Goal: Book appointment/travel/reservation

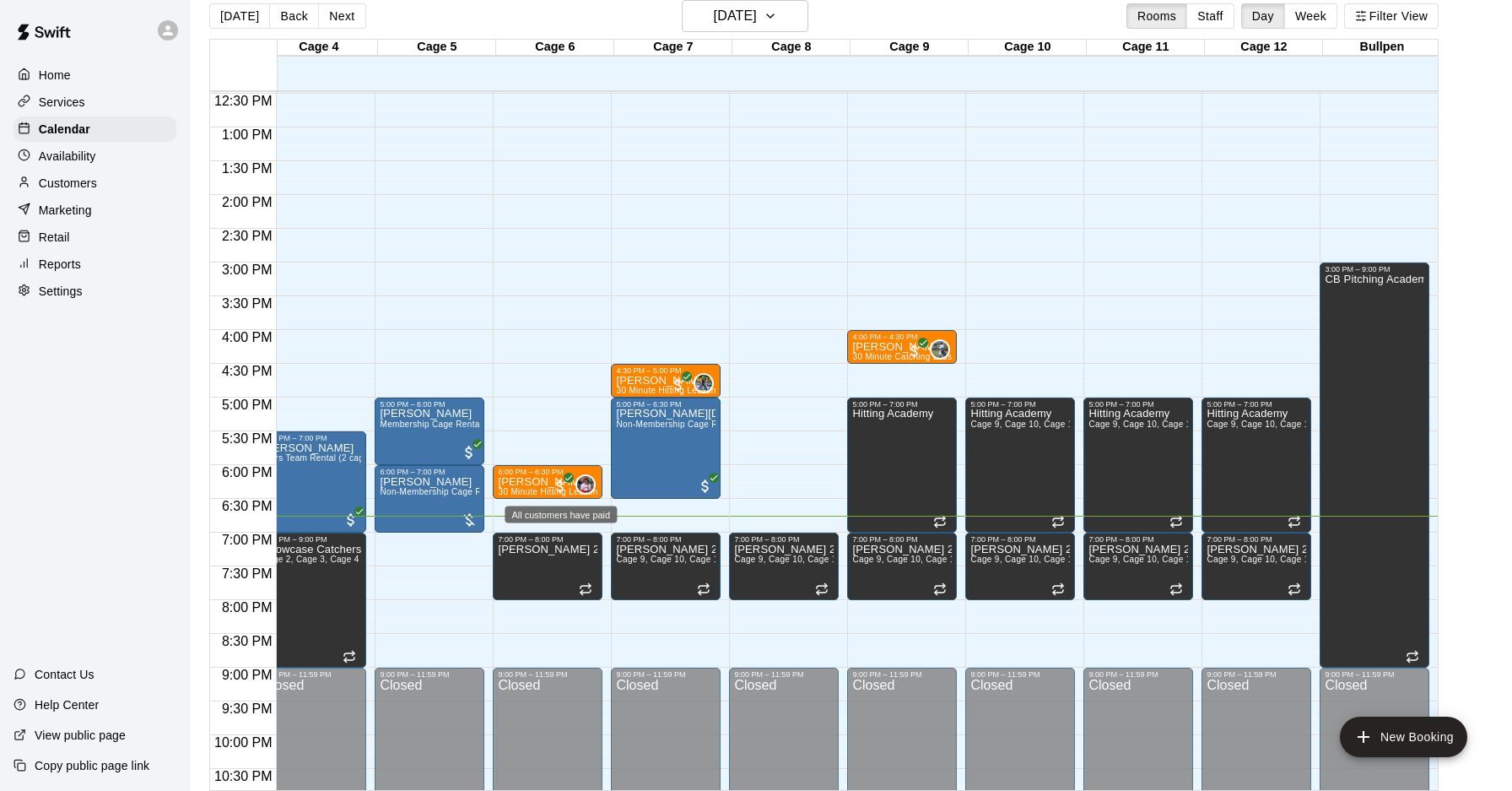
scroll to position [0, 192]
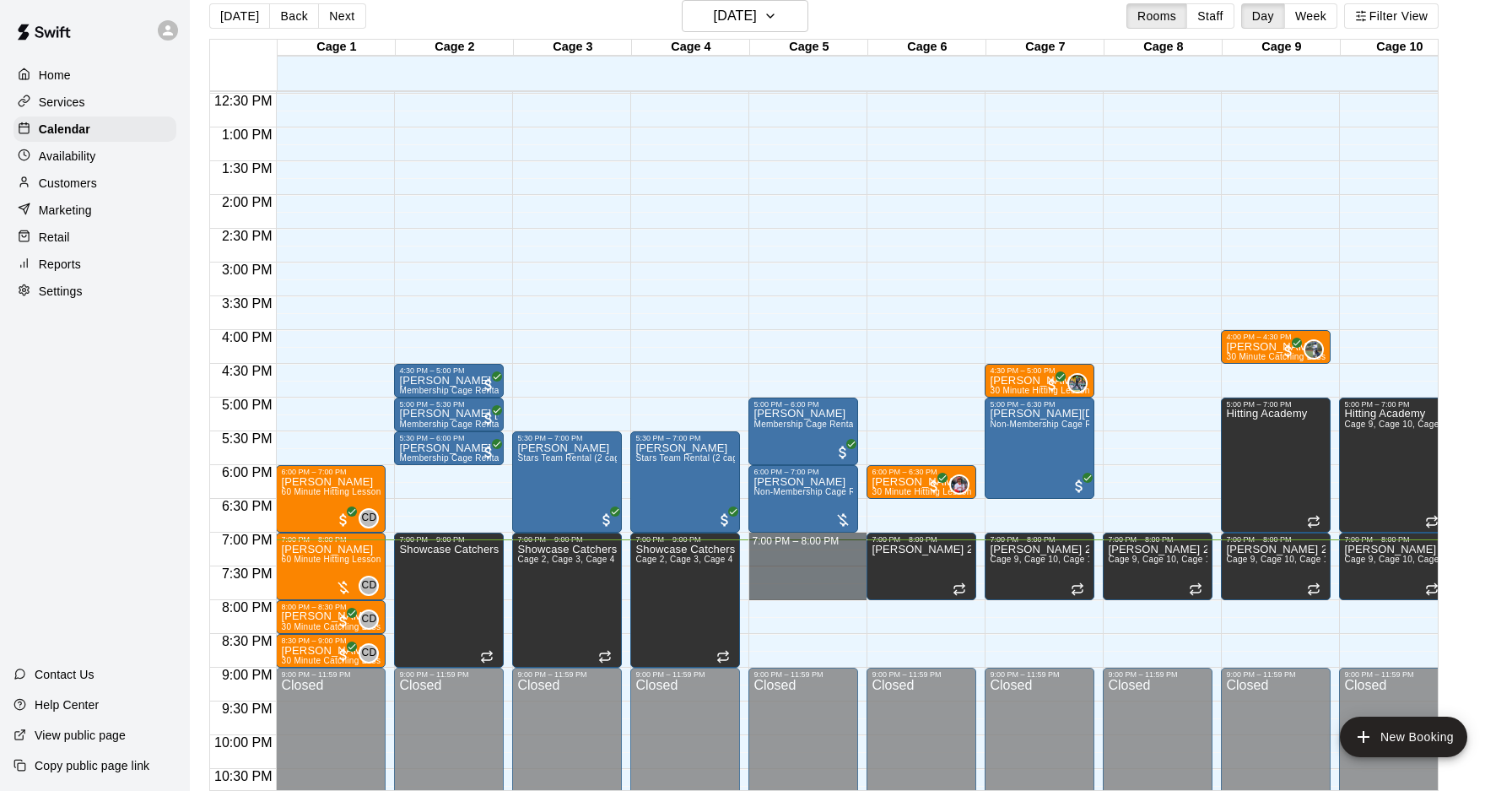
drag, startPoint x: 769, startPoint y: 540, endPoint x: 770, endPoint y: 591, distance: 51.0
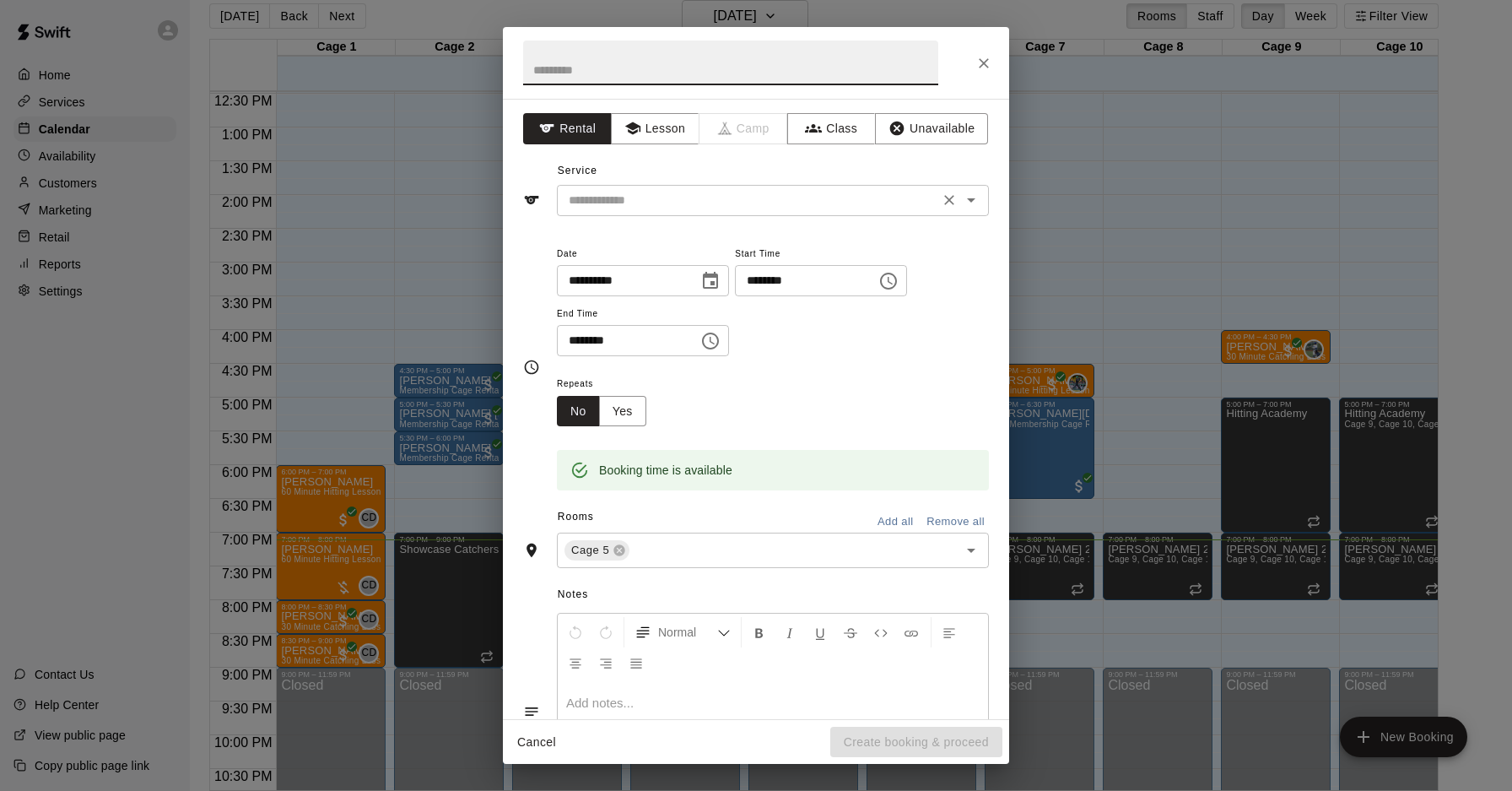
click at [641, 195] on input "text" at bounding box center [747, 201] width 372 height 21
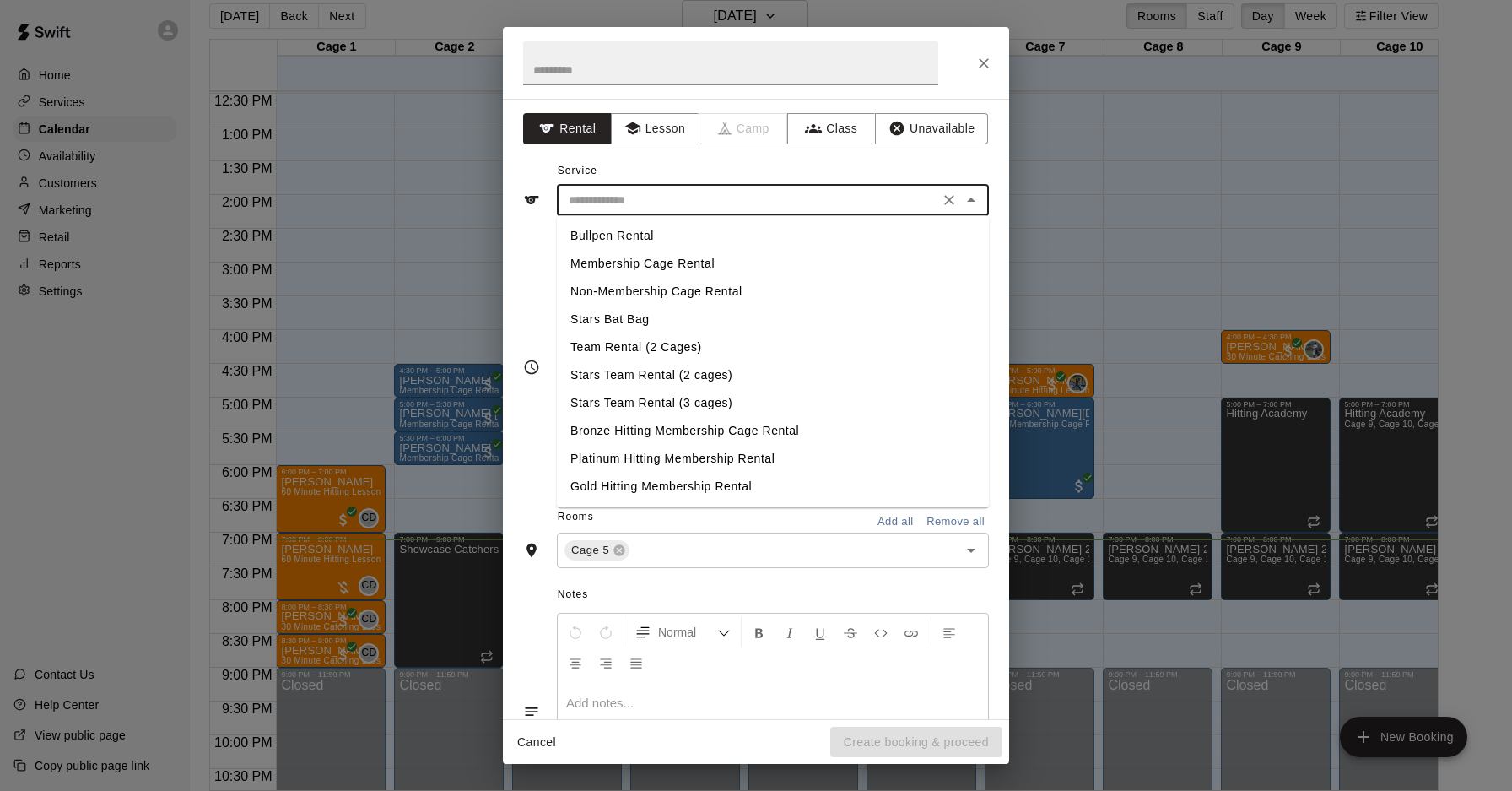
click at [627, 265] on li "Membership Cage Rental" at bounding box center [773, 263] width 432 height 28
type input "**********"
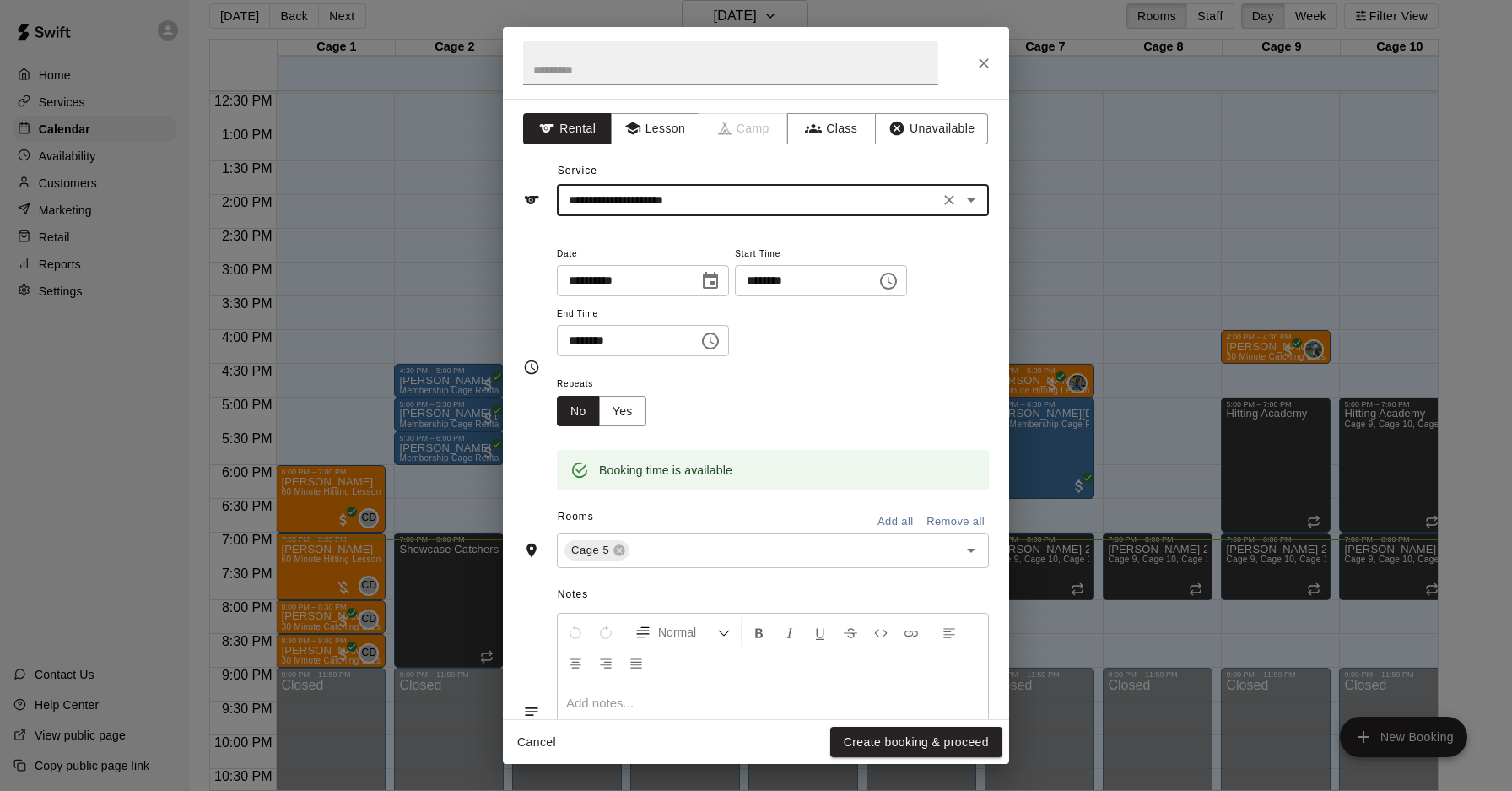
click at [873, 744] on button "Create booking & proceed" at bounding box center [916, 742] width 172 height 31
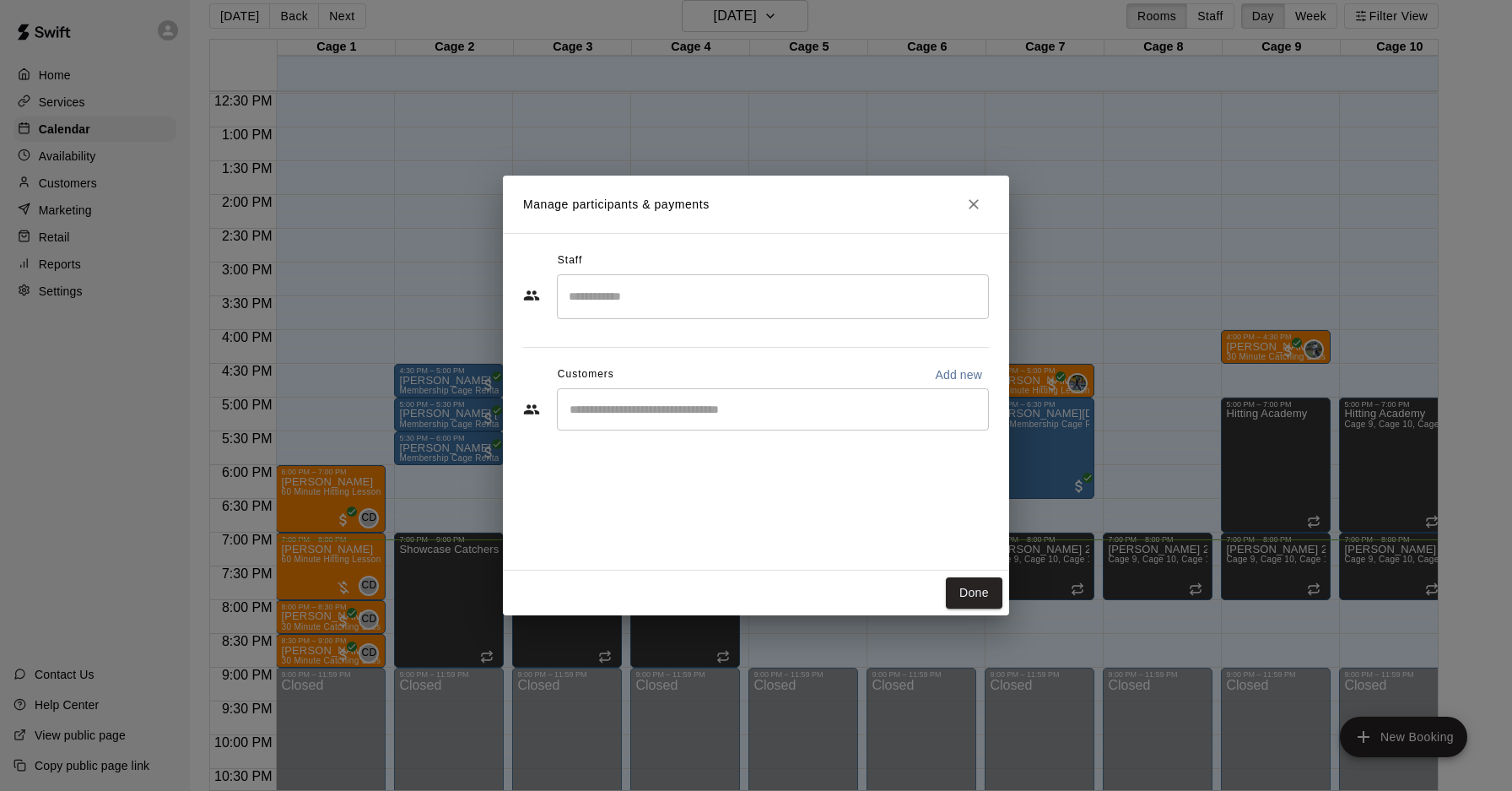
click at [622, 414] on input "Start typing to search customers..." at bounding box center [773, 409] width 417 height 17
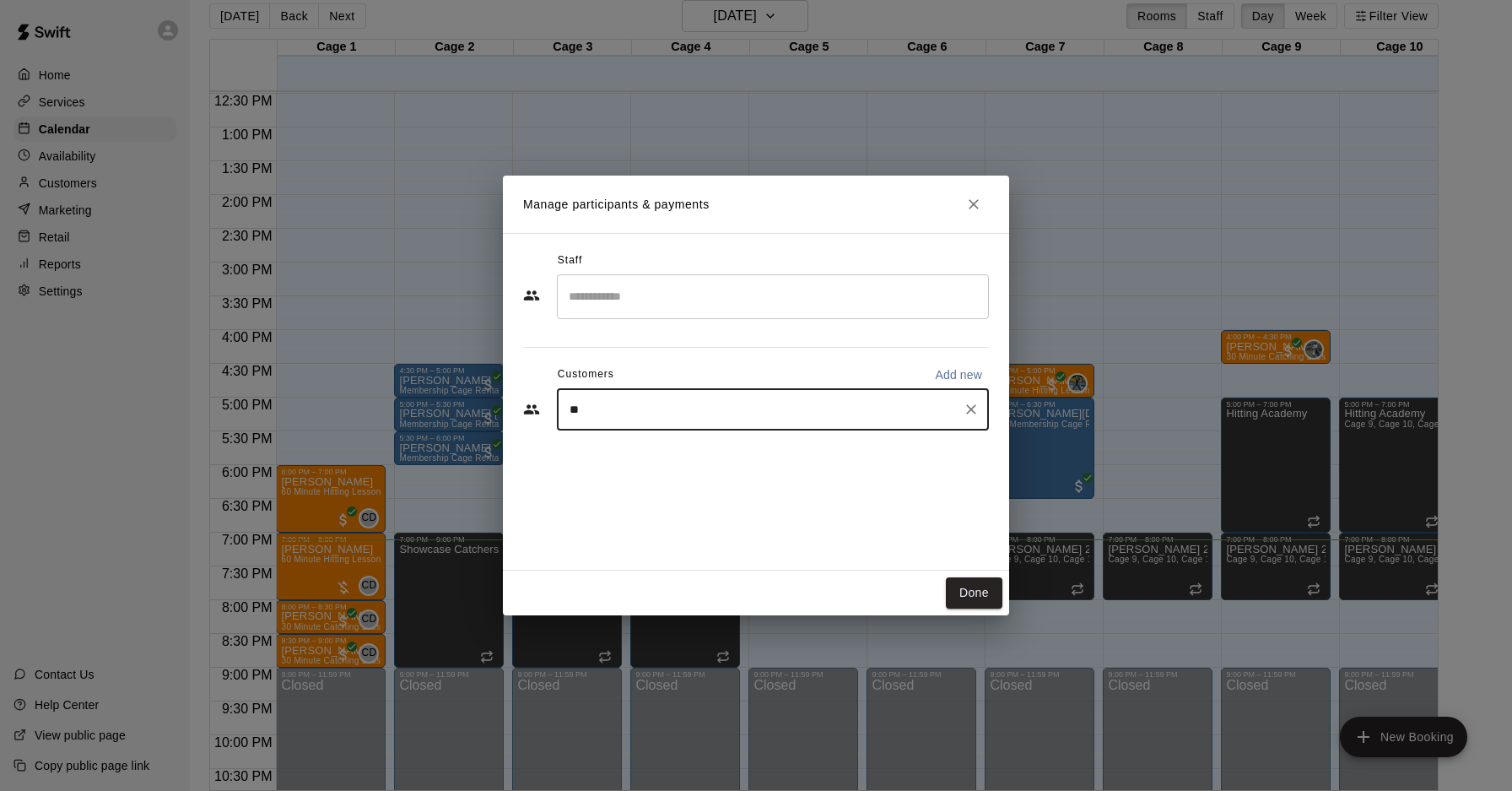
type input "*"
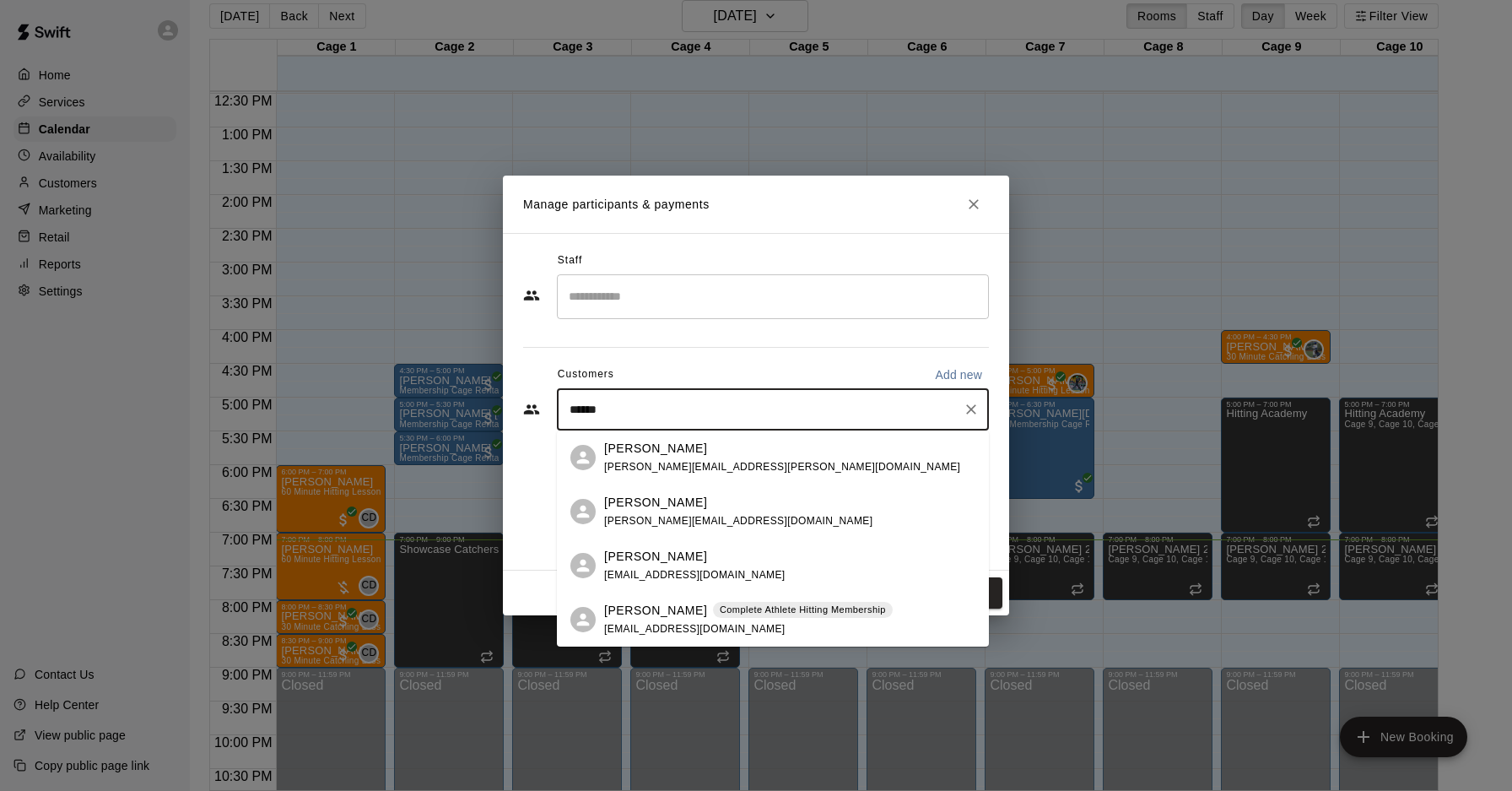
type input "*******"
drag, startPoint x: 726, startPoint y: 613, endPoint x: 724, endPoint y: 602, distance: 11.2
click at [726, 613] on p "Complete Athlete Hitting Membership" at bounding box center [803, 610] width 166 height 15
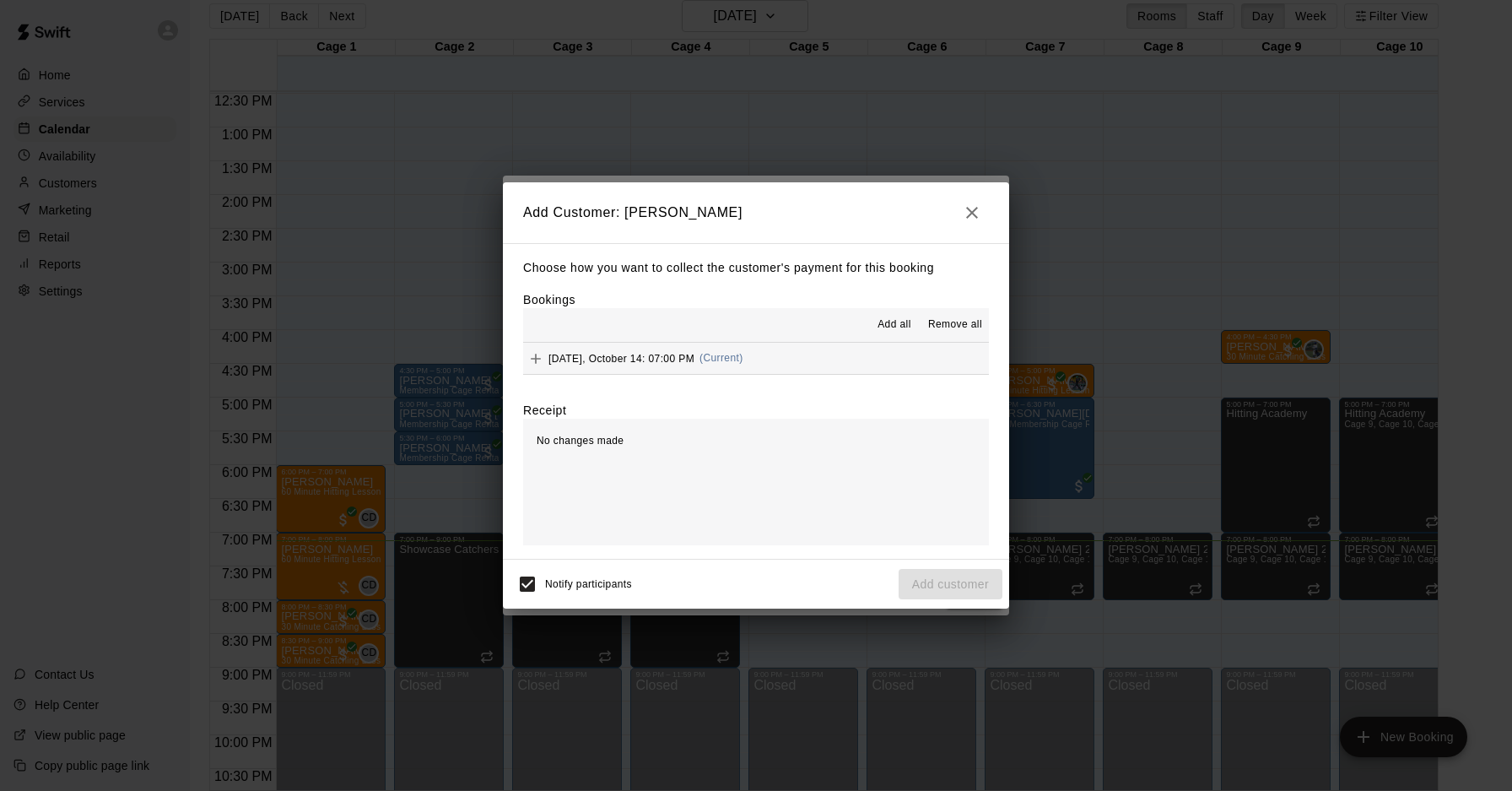
click at [722, 357] on span "(Current)" at bounding box center [721, 358] width 44 height 12
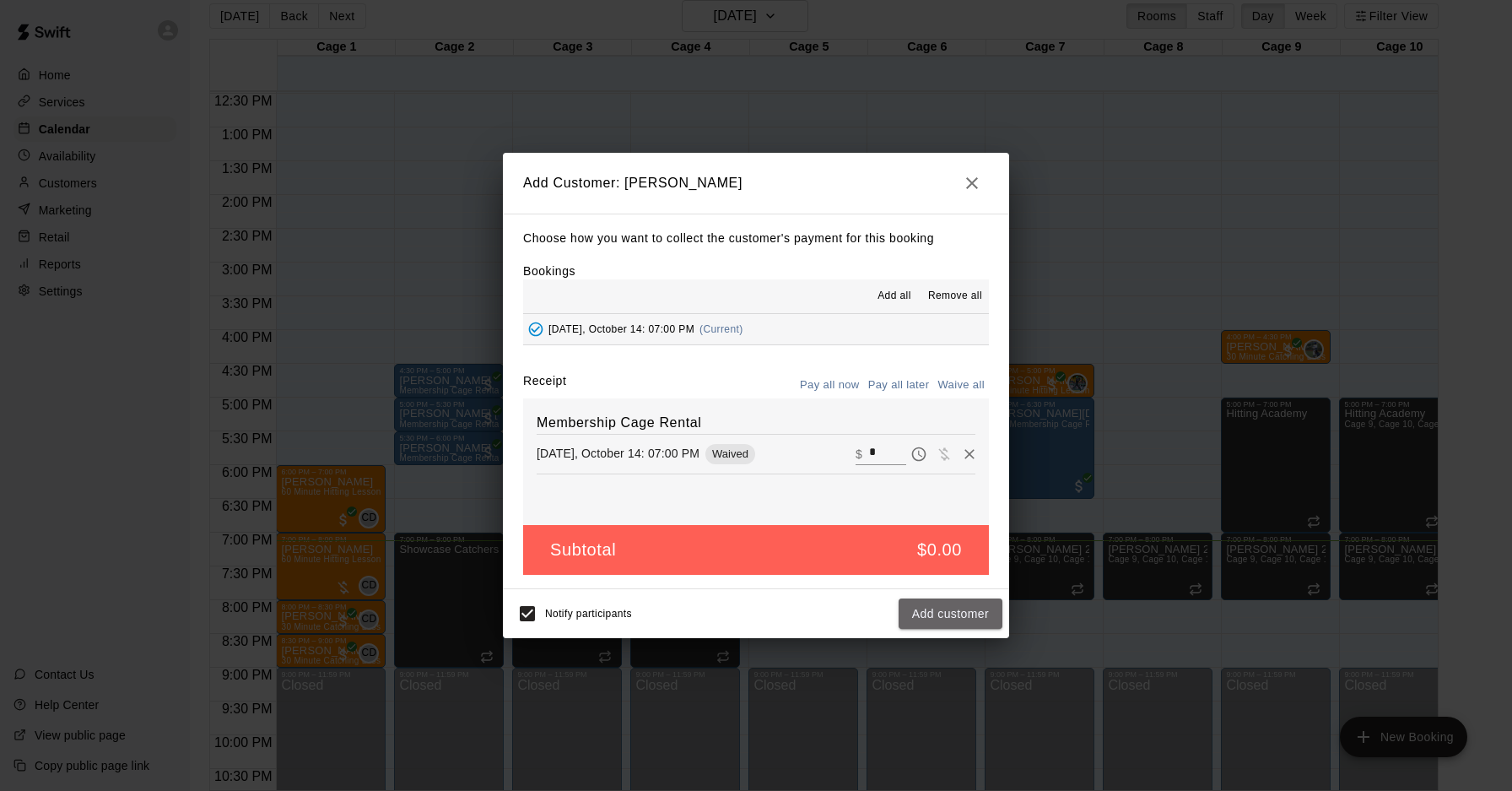
click at [969, 618] on button "Add customer" at bounding box center [950, 613] width 103 height 31
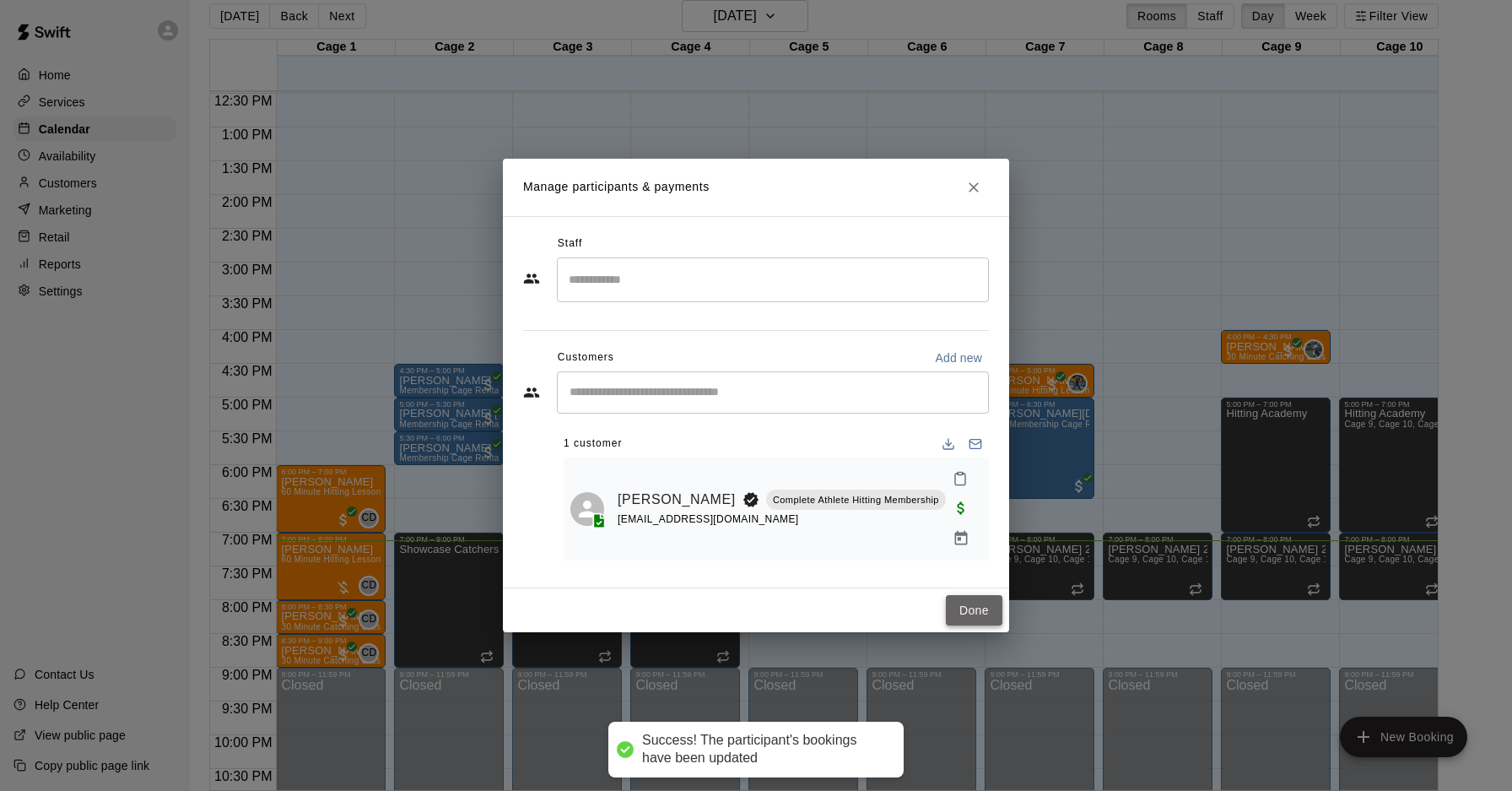
click at [987, 595] on button "Done" at bounding box center [975, 611] width 57 height 31
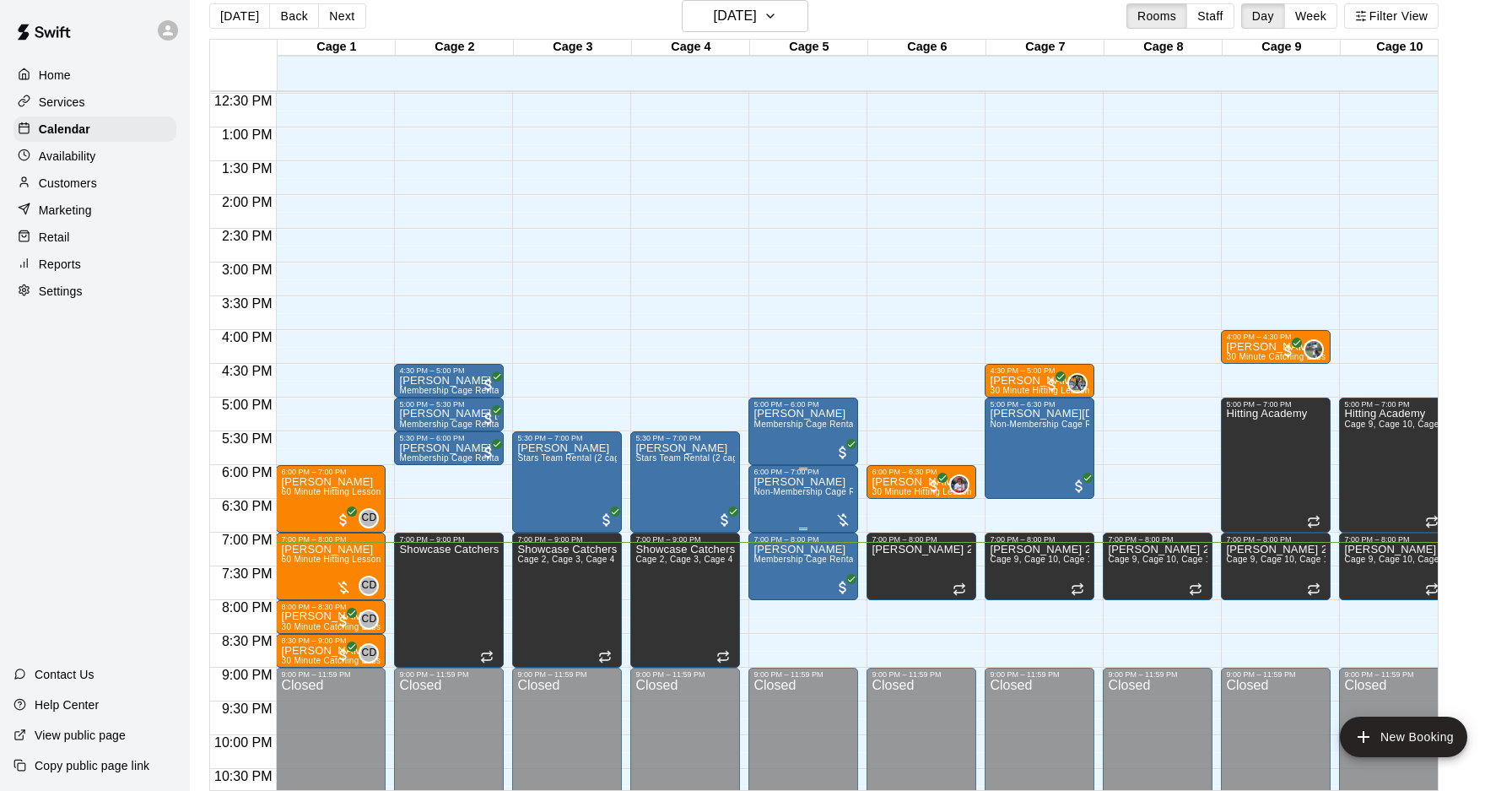
click at [784, 510] on div at bounding box center [771, 533] width 34 height 114
drag, startPoint x: 823, startPoint y: 515, endPoint x: 814, endPoint y: 514, distance: 9.1
click at [823, 515] on div at bounding box center [756, 395] width 1512 height 791
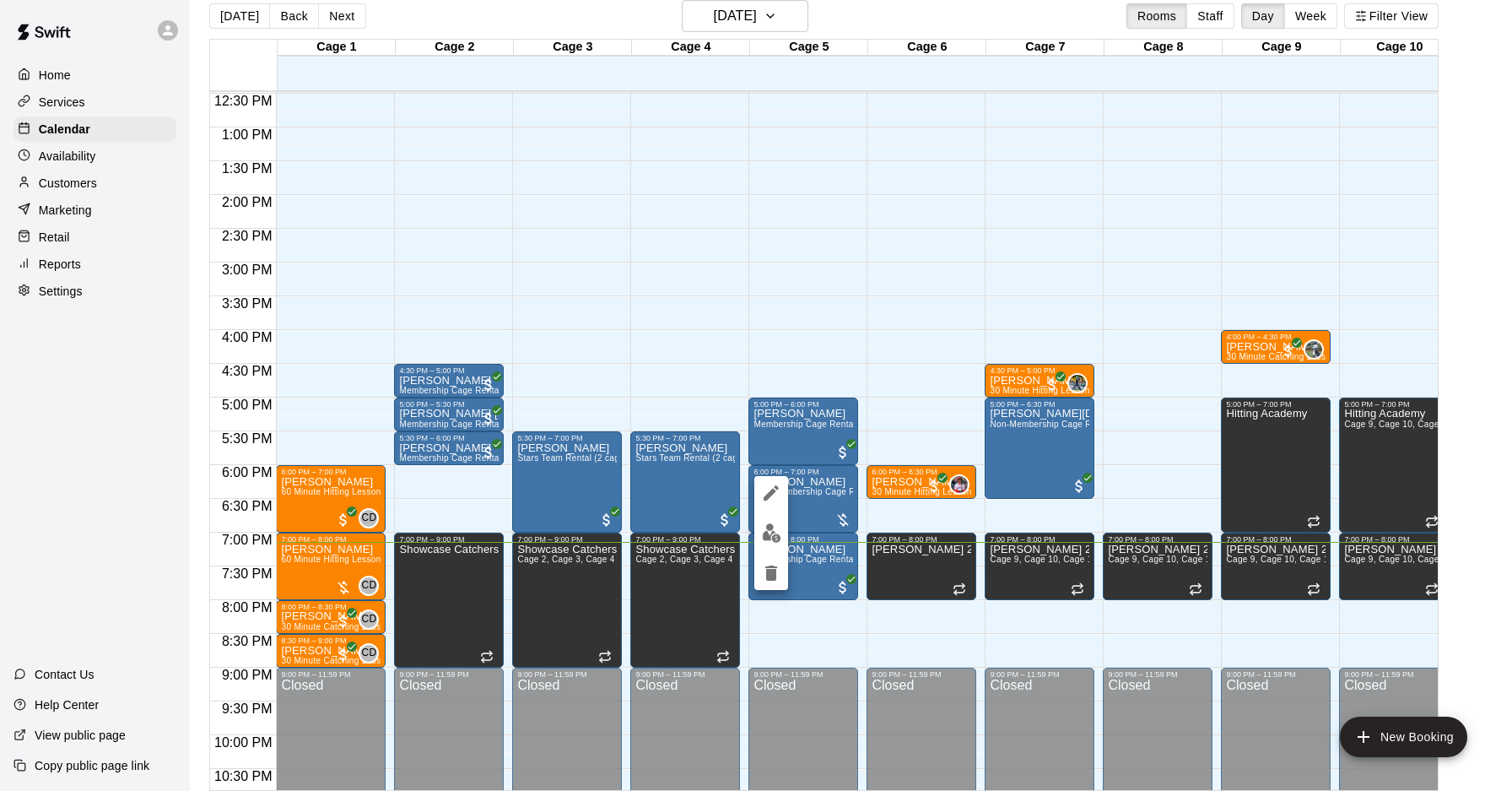
click at [776, 539] on img "edit" at bounding box center [772, 533] width 20 height 20
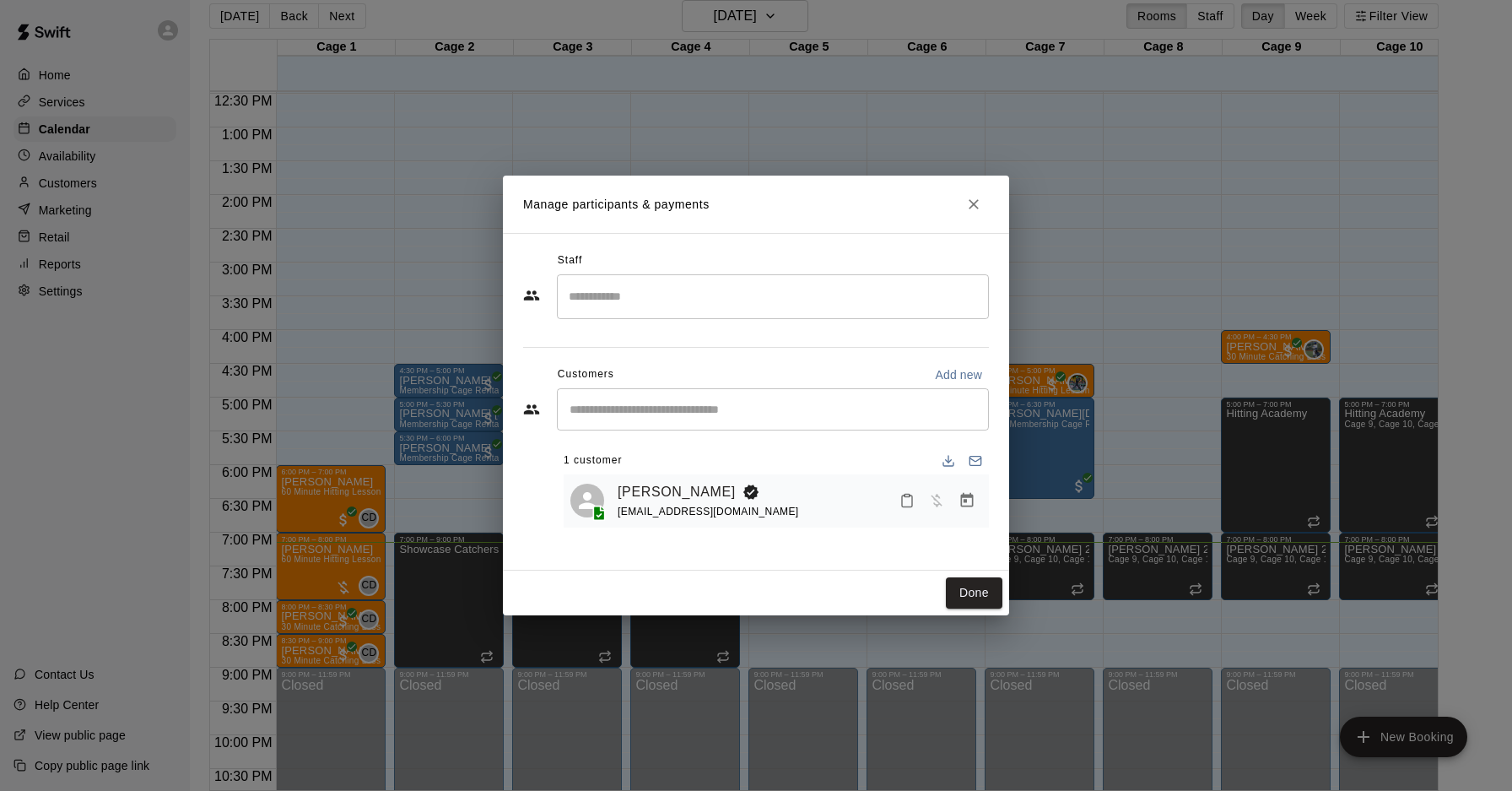
click at [954, 497] on button "Manage bookings & payment" at bounding box center [967, 499] width 30 height 30
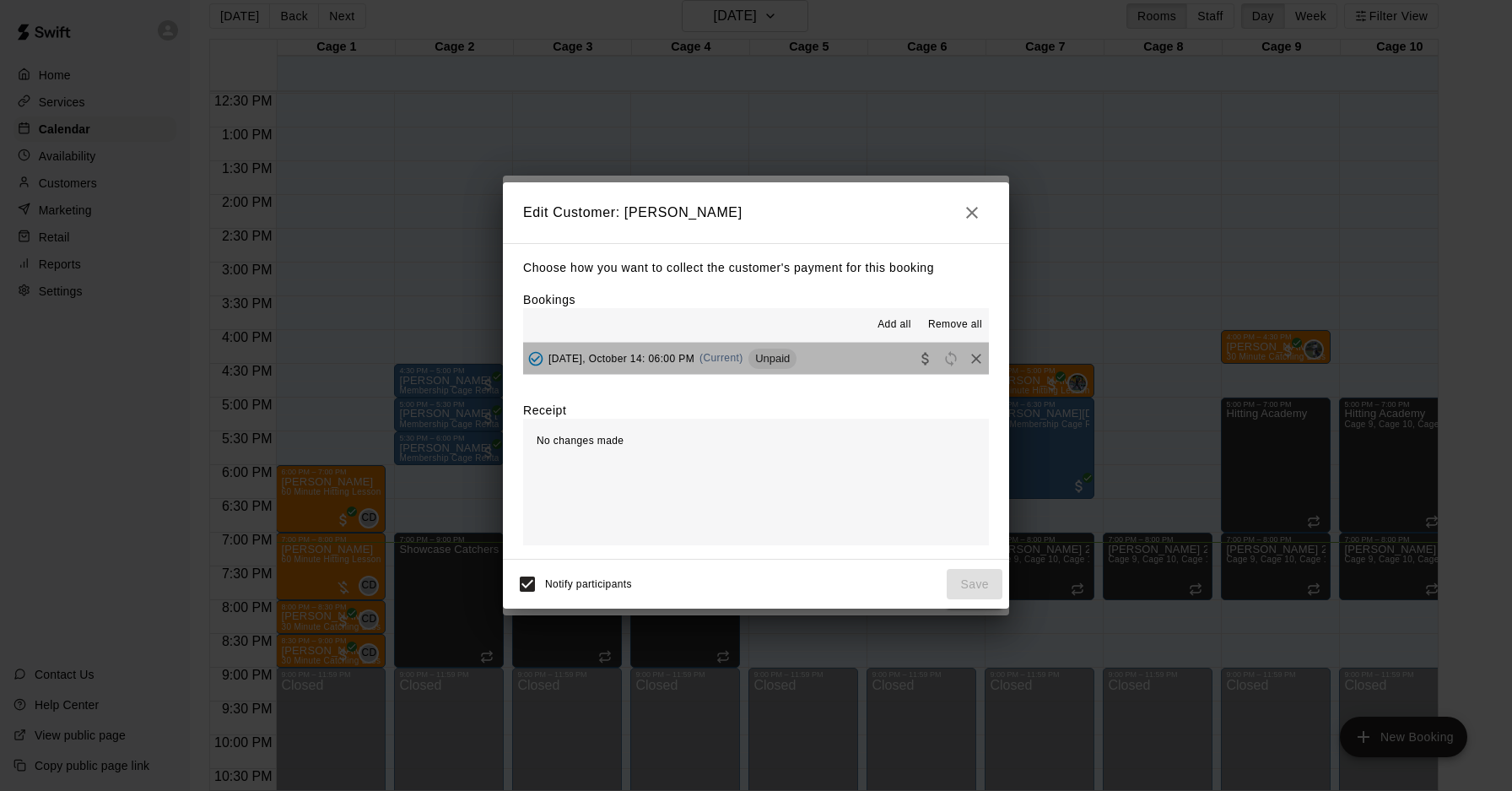
click at [725, 370] on div "[DATE], October 14: 06:00 PM (Current) Unpaid" at bounding box center [659, 359] width 273 height 25
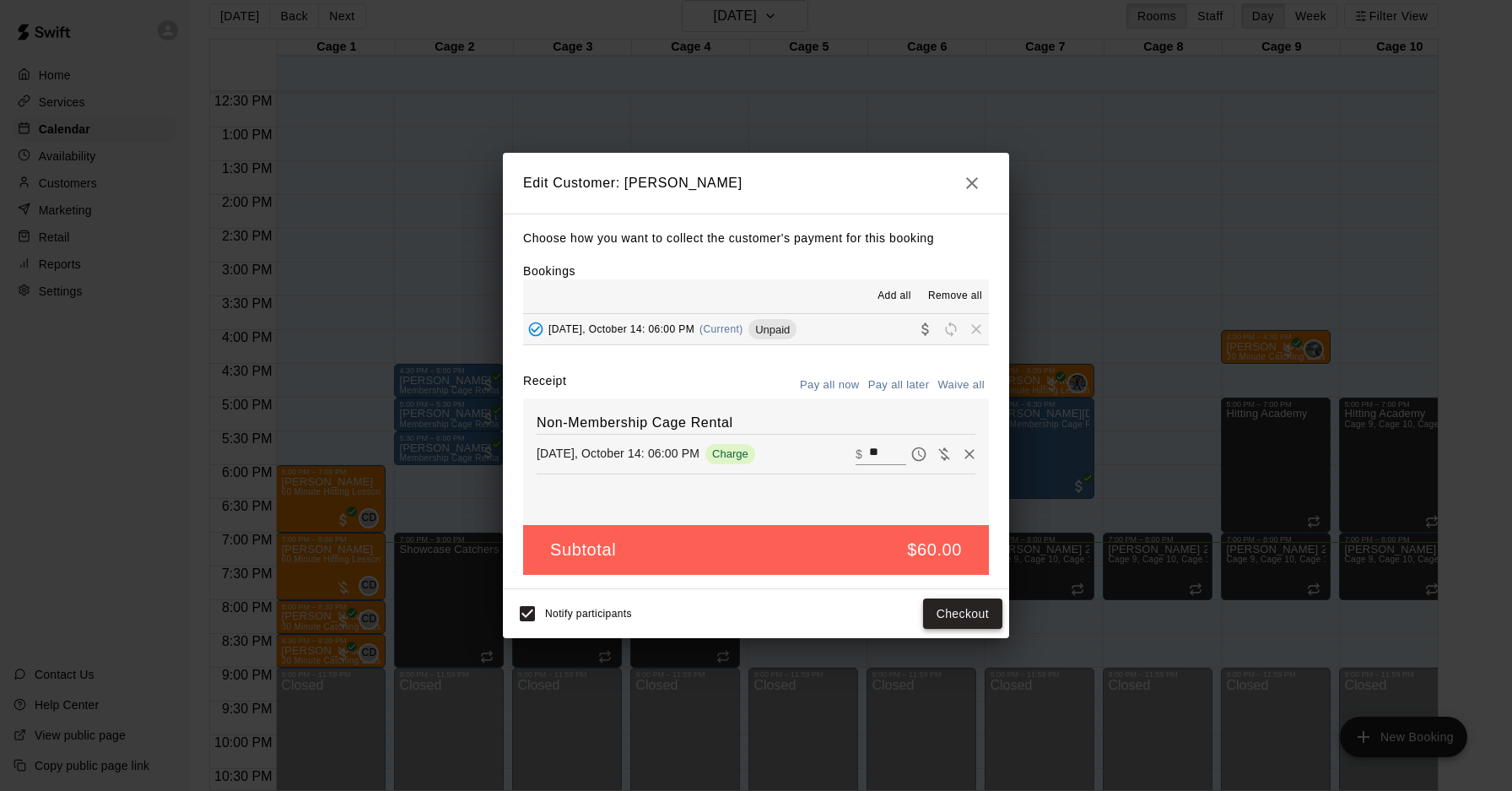
click at [953, 609] on button "Checkout" at bounding box center [962, 613] width 79 height 31
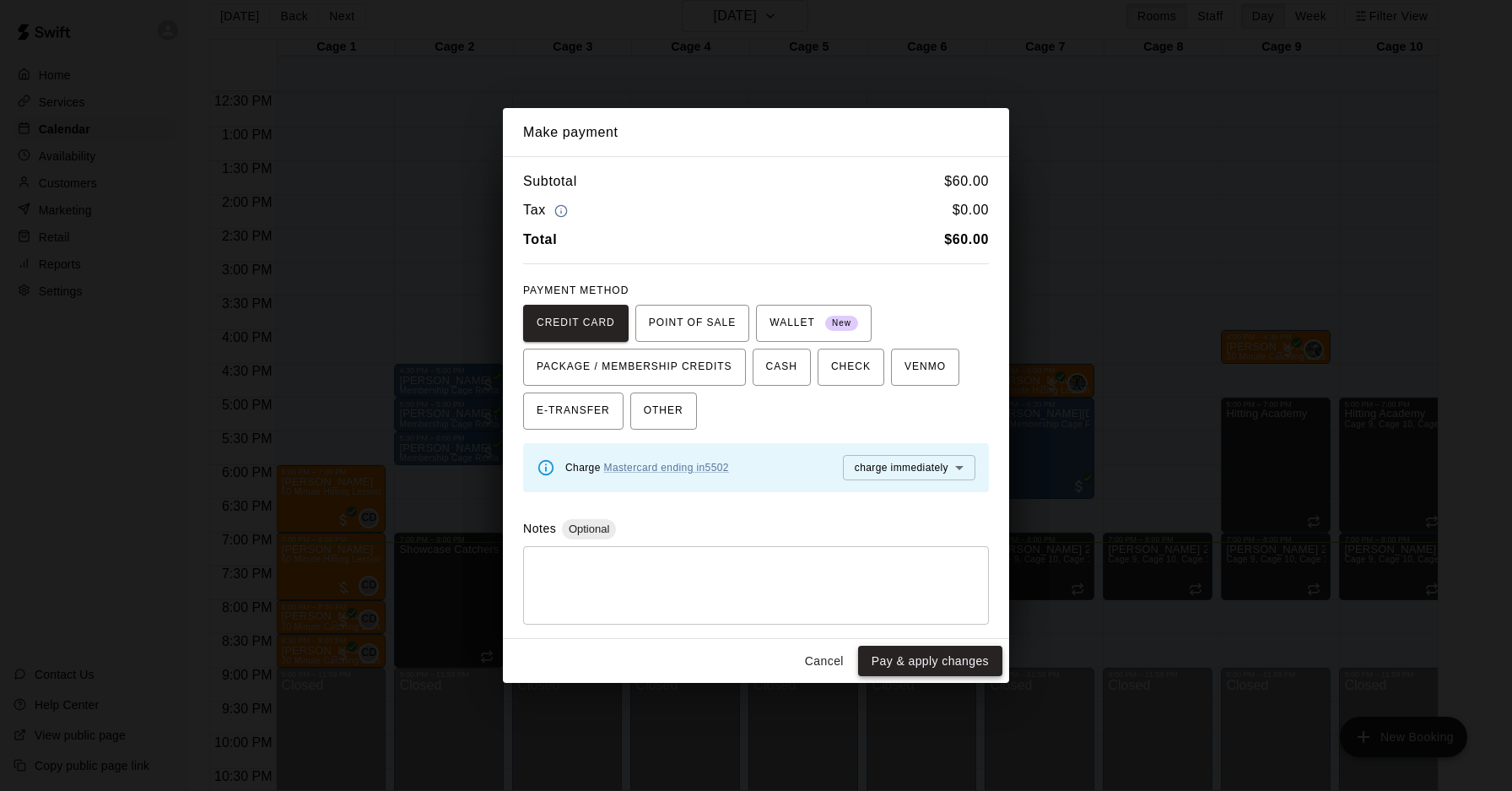
click at [923, 660] on button "Pay & apply changes" at bounding box center [931, 661] width 144 height 31
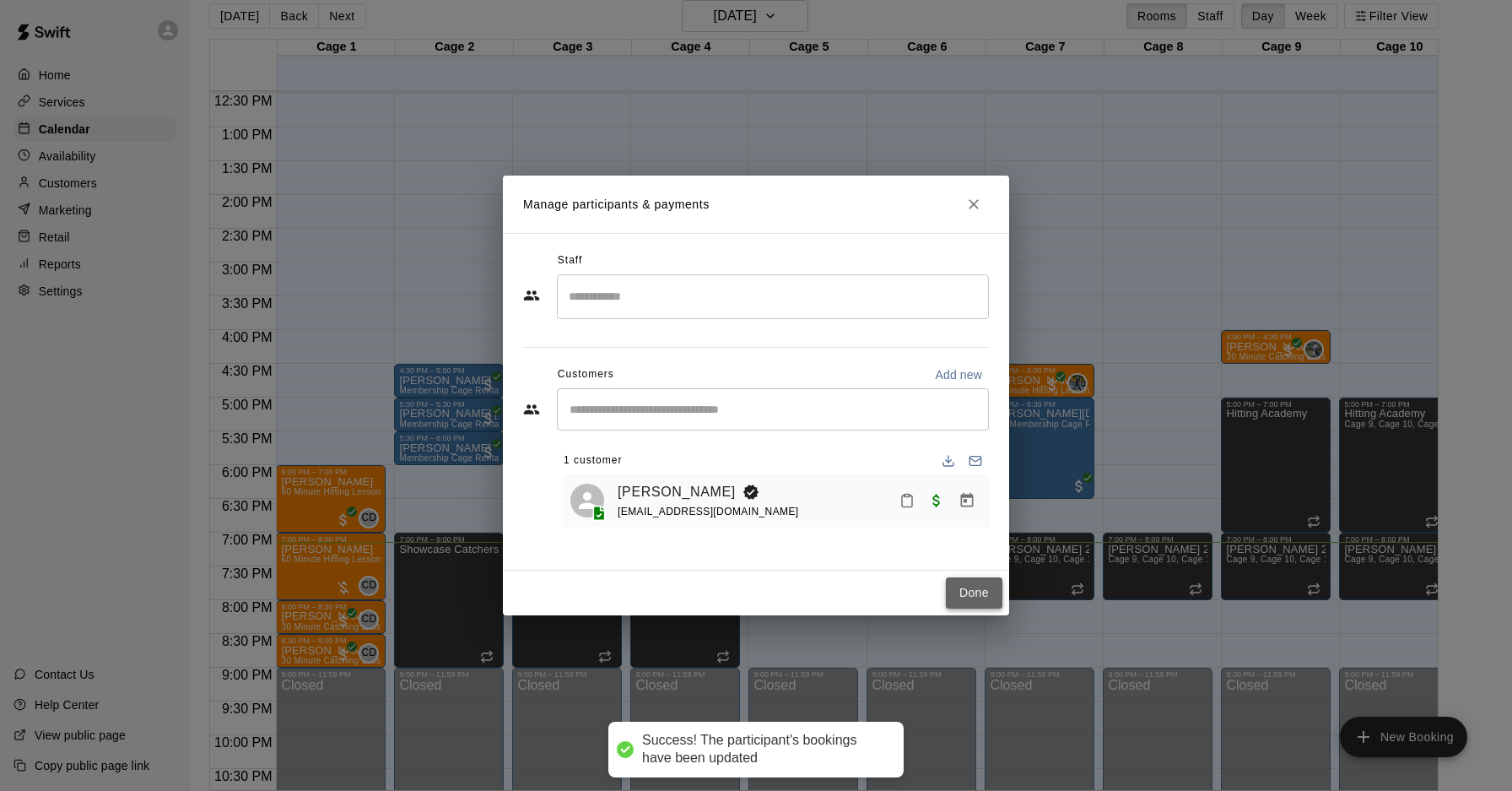
click at [973, 589] on button "Done" at bounding box center [975, 593] width 57 height 31
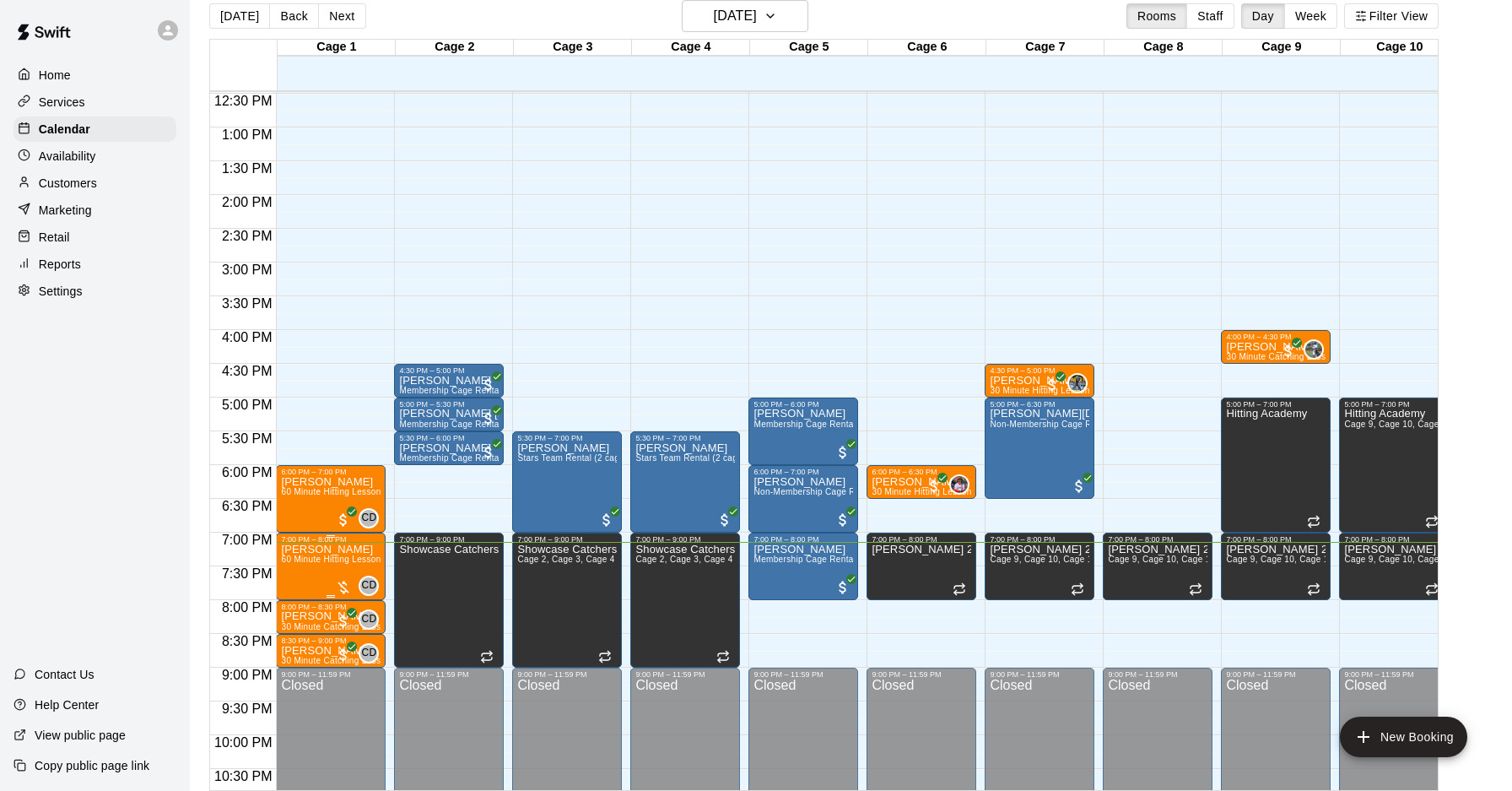
click at [338, 576] on div "CD 0" at bounding box center [356, 585] width 44 height 20
click at [353, 630] on img "edit" at bounding box center [353, 632] width 20 height 20
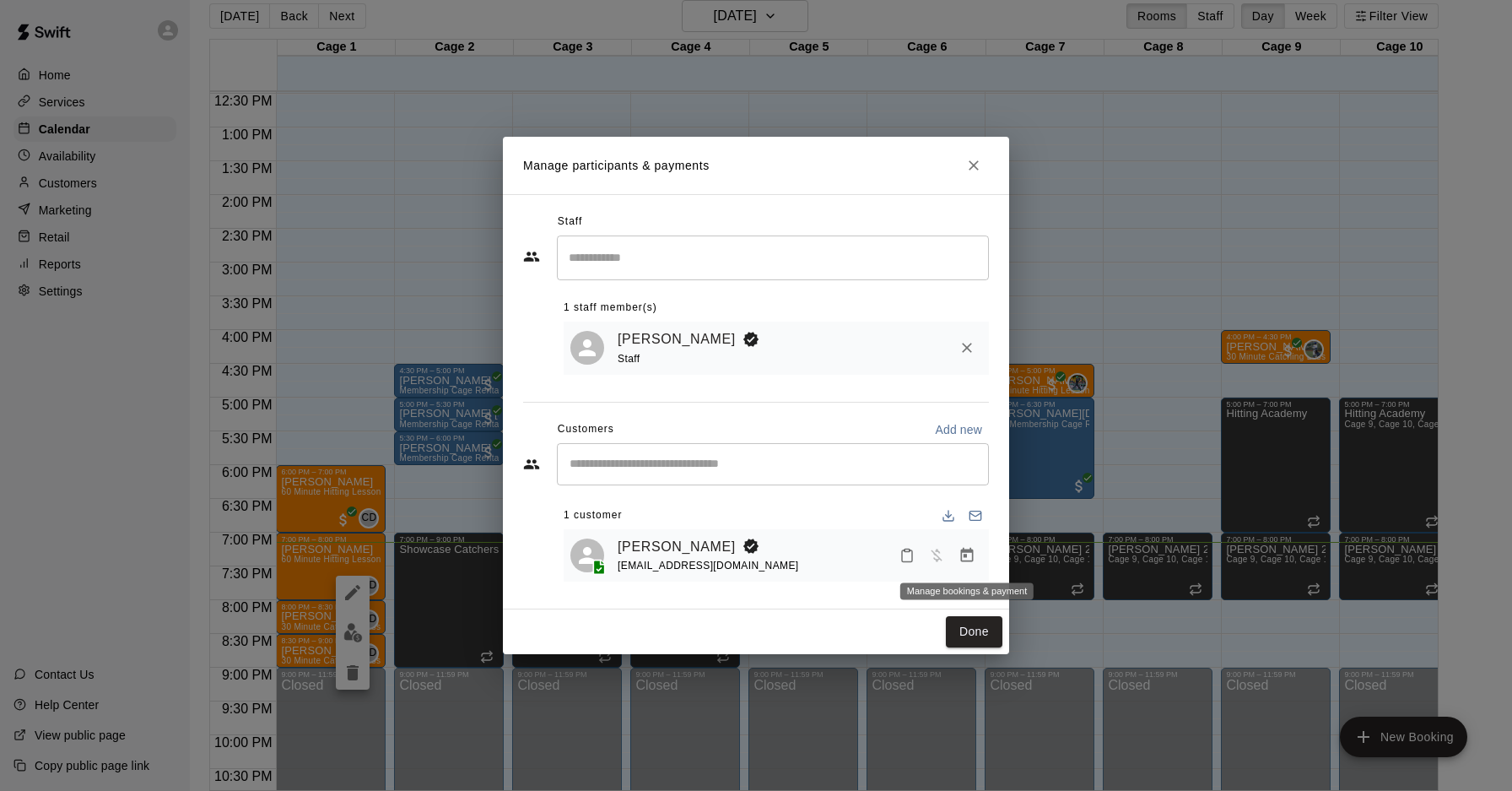
drag, startPoint x: 965, startPoint y: 568, endPoint x: 982, endPoint y: 551, distance: 24.0
click at [965, 567] on button "Manage bookings & payment" at bounding box center [967, 555] width 30 height 30
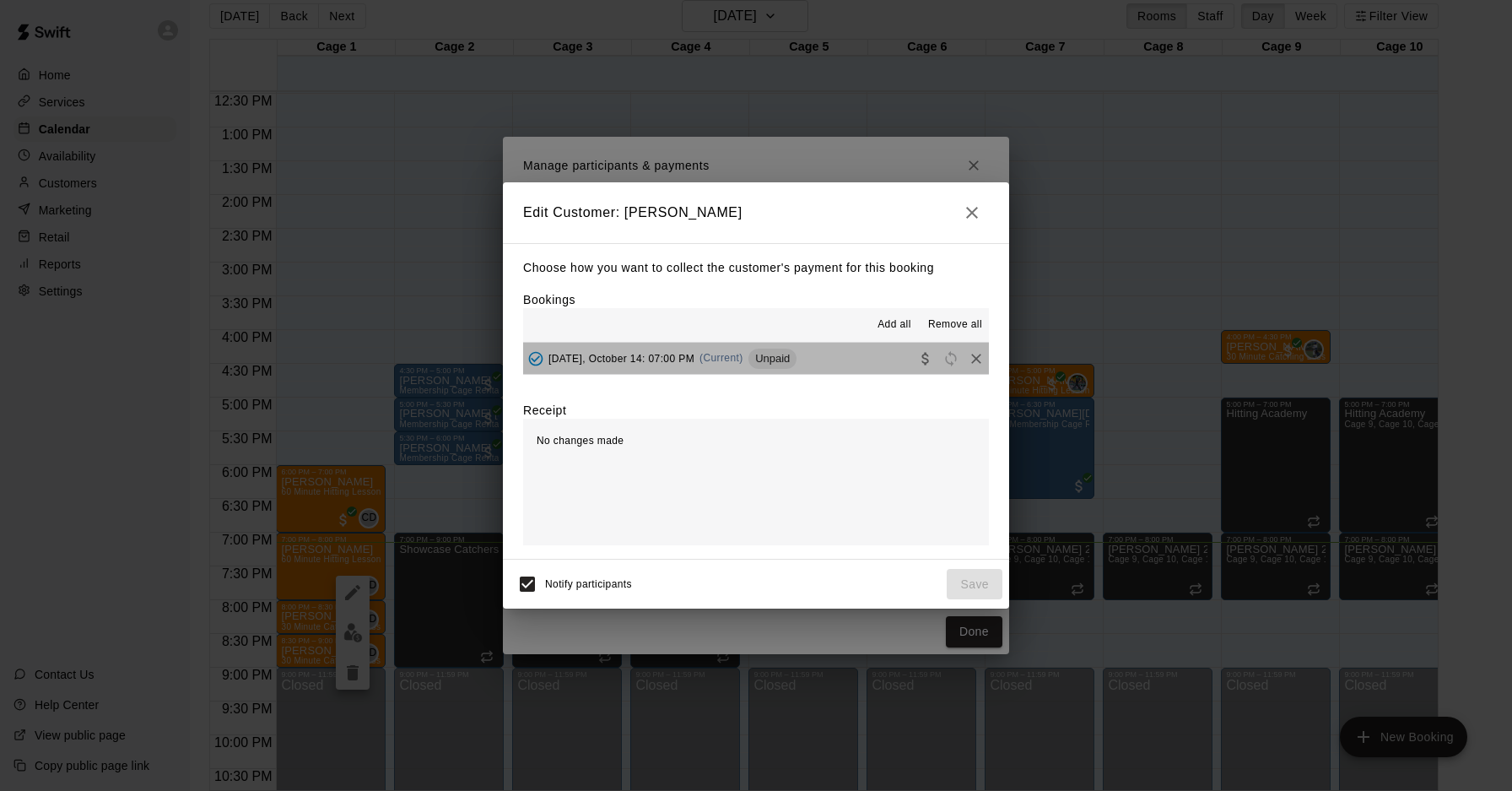
click at [722, 358] on span "(Current)" at bounding box center [721, 358] width 44 height 12
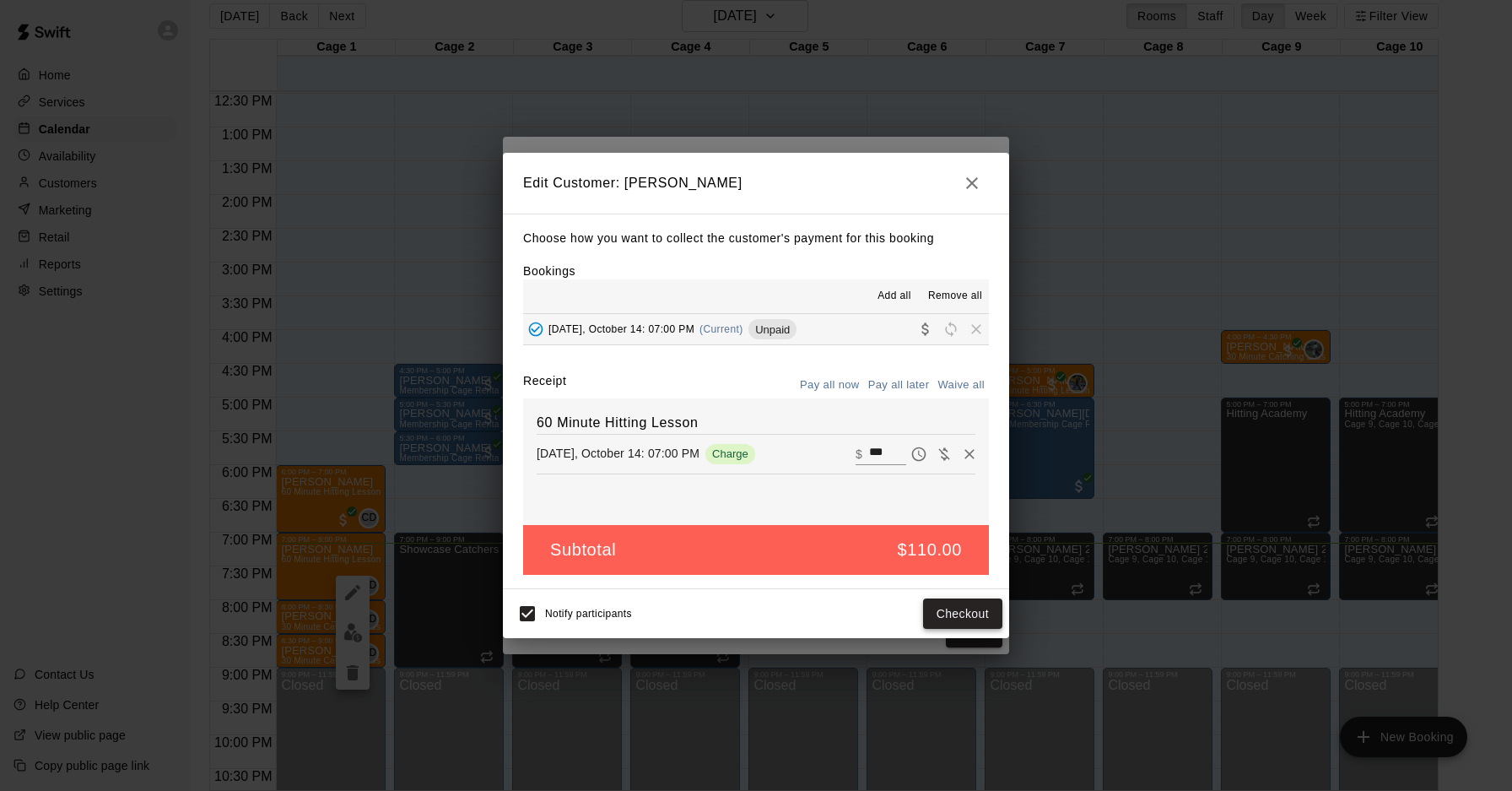
click at [966, 607] on button "Checkout" at bounding box center [962, 613] width 79 height 31
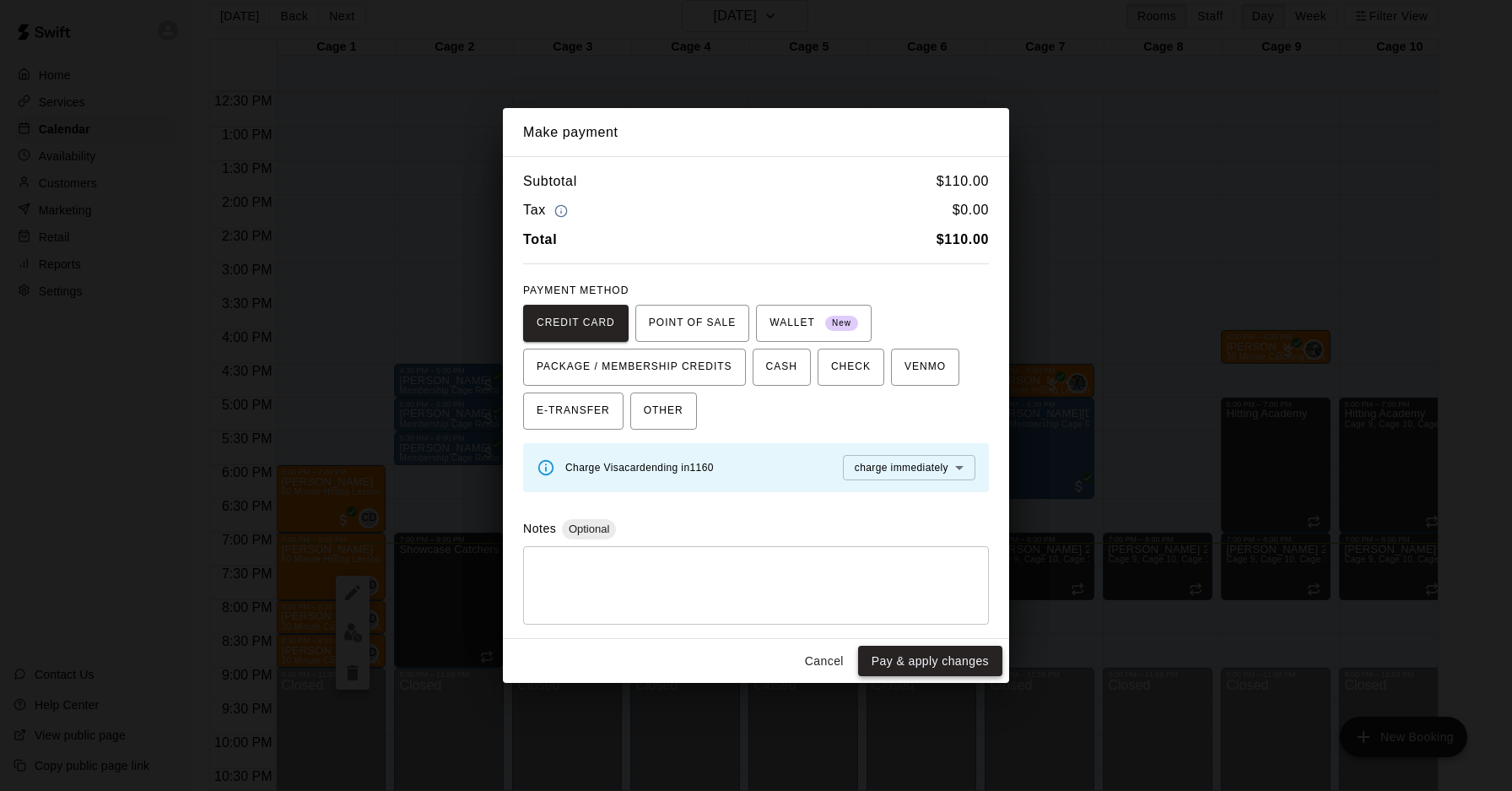
click at [960, 663] on button "Pay & apply changes" at bounding box center [931, 661] width 144 height 31
